Goal: Information Seeking & Learning: Learn about a topic

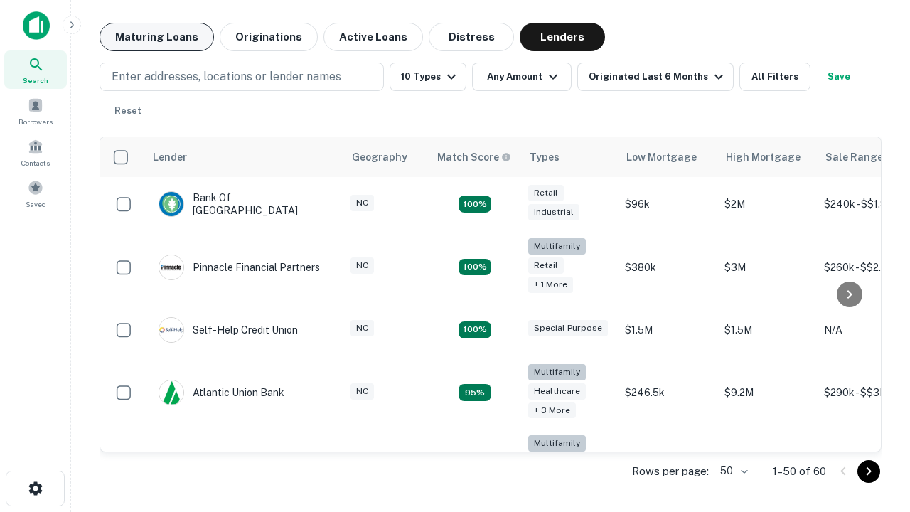
click at [156, 37] on button "Maturing Loans" at bounding box center [157, 37] width 114 height 28
